Goal: Task Accomplishment & Management: Use online tool/utility

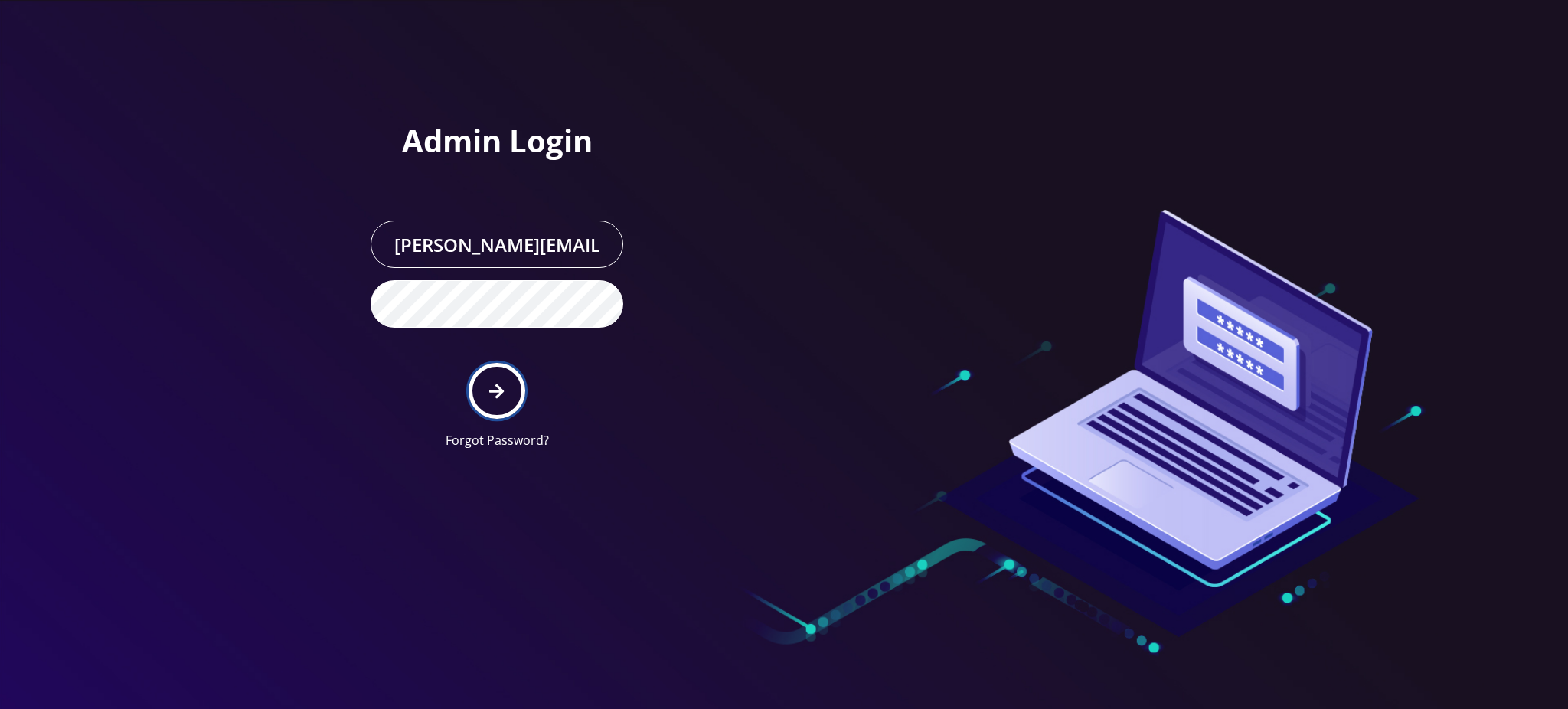
click at [518, 392] on button "submit" at bounding box center [496, 390] width 56 height 56
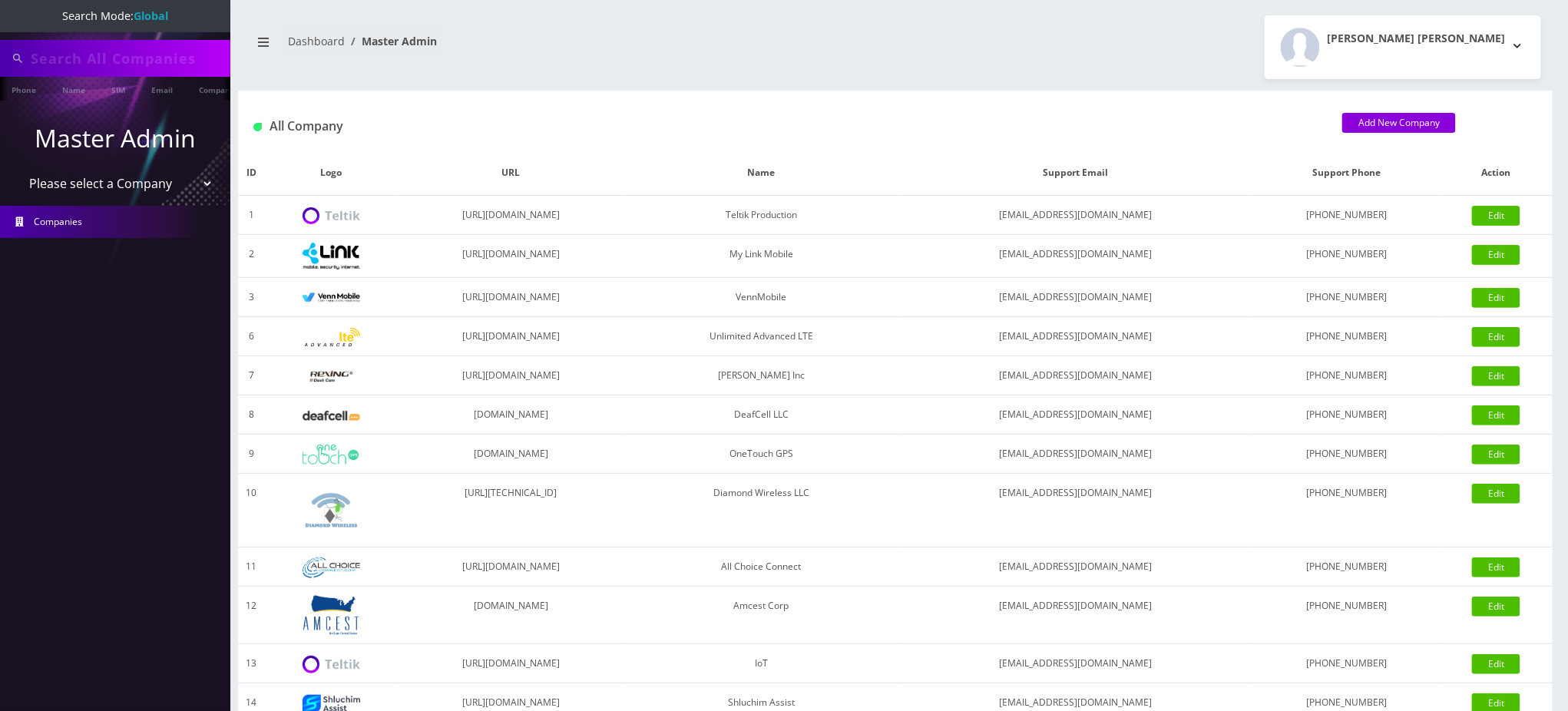
click at [143, 57] on input "text" at bounding box center [128, 59] width 196 height 29
paste input "marcs0614@gmail.com"
type input "Sundaymarcs0614@gmail.com"
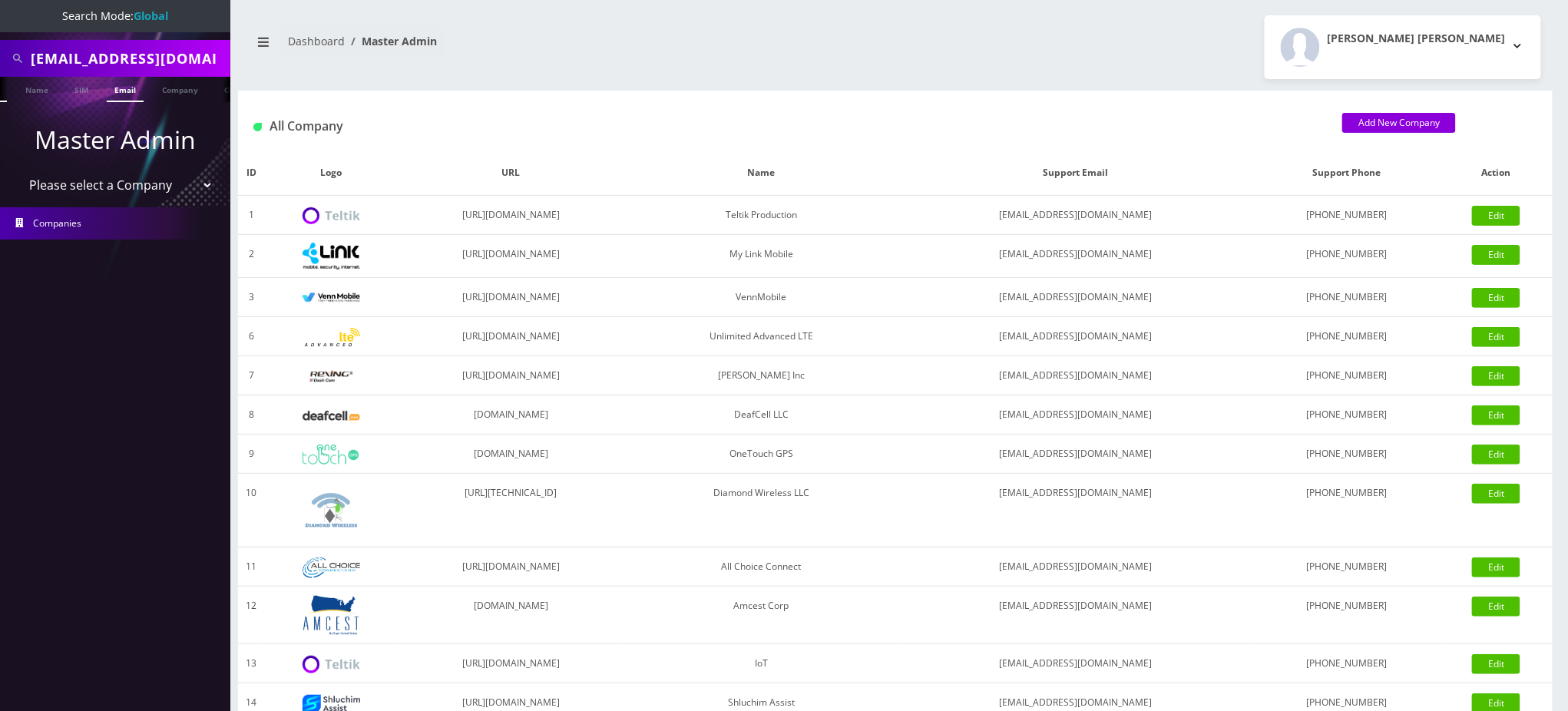
click at [128, 90] on link "Email" at bounding box center [125, 89] width 37 height 26
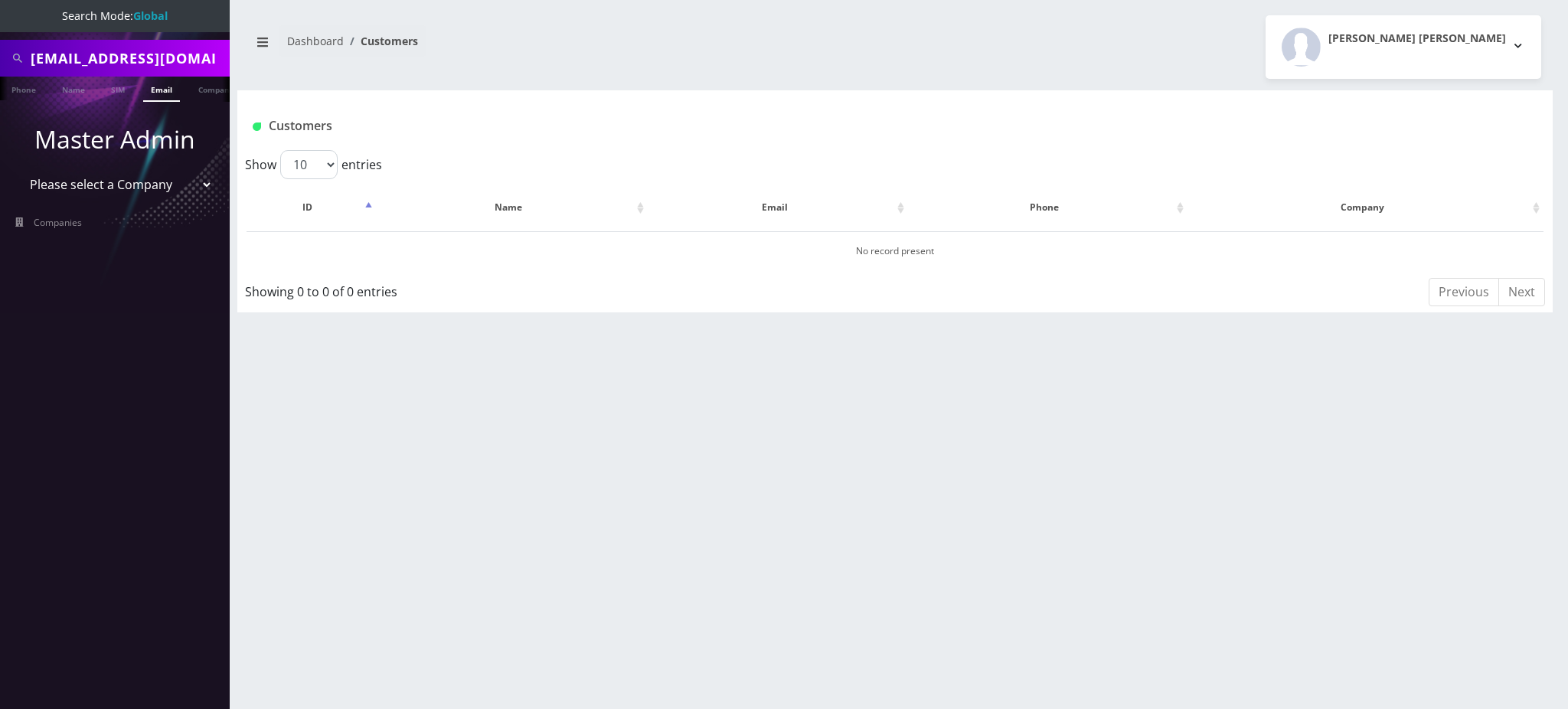
drag, startPoint x: 86, startPoint y: 56, endPoint x: 0, endPoint y: 15, distance: 95.3
click at [0, 15] on nav "Search Mode: Global [EMAIL_ADDRESS][DOMAIN_NAME] Phone Name SIM Email Company C…" at bounding box center [115, 354] width 230 height 709
type input "[EMAIL_ADDRESS][DOMAIN_NAME]"
click at [151, 89] on link "Email" at bounding box center [162, 89] width 37 height 25
click at [162, 92] on link "Email" at bounding box center [162, 89] width 37 height 25
